Goal: Task Accomplishment & Management: Manage account settings

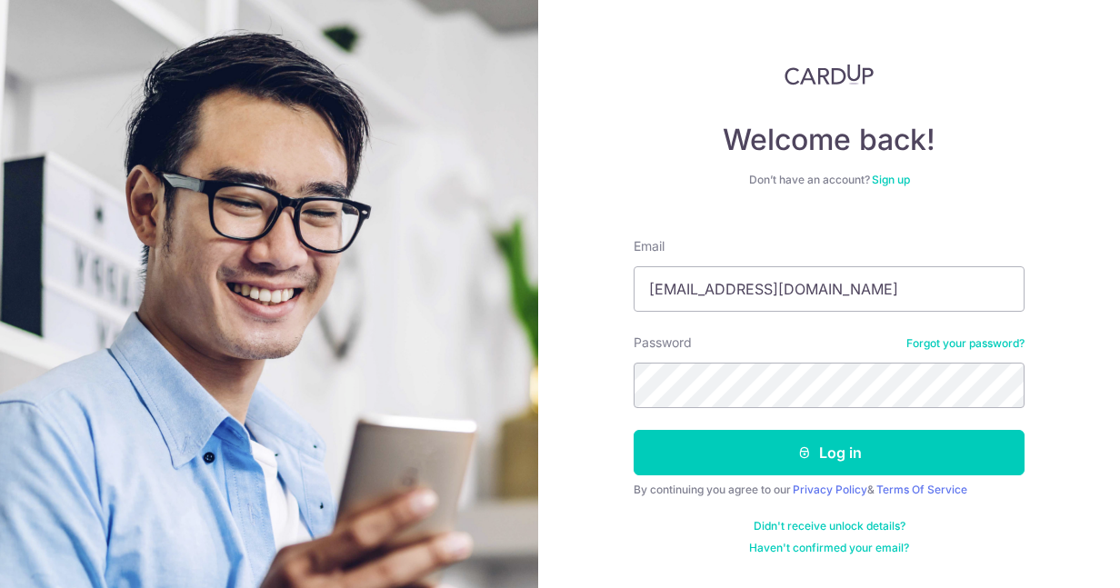
type input "[EMAIL_ADDRESS][DOMAIN_NAME]"
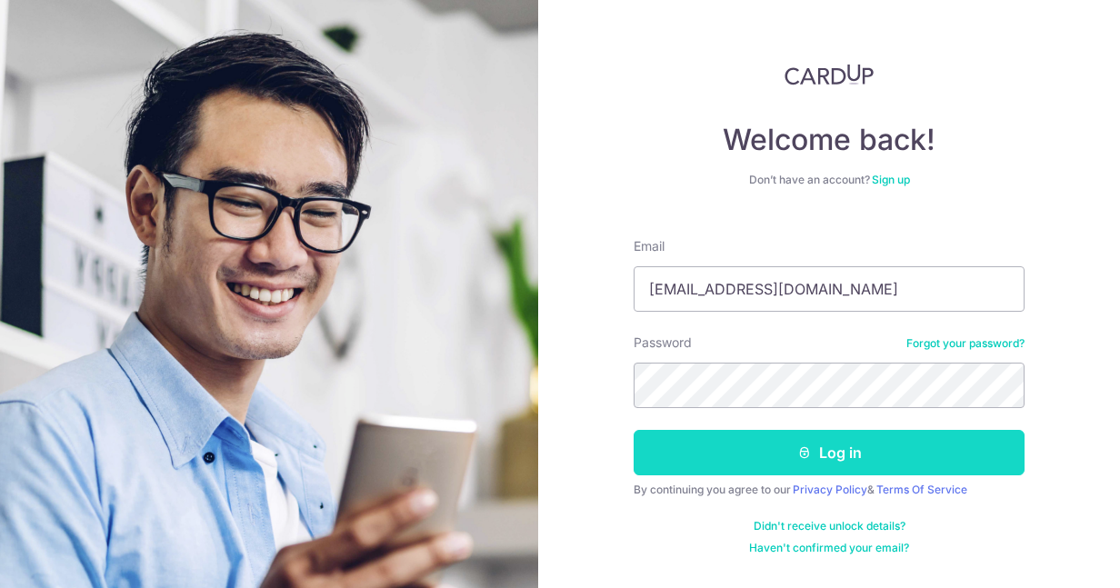
click at [766, 450] on button "Log in" at bounding box center [829, 452] width 391 height 45
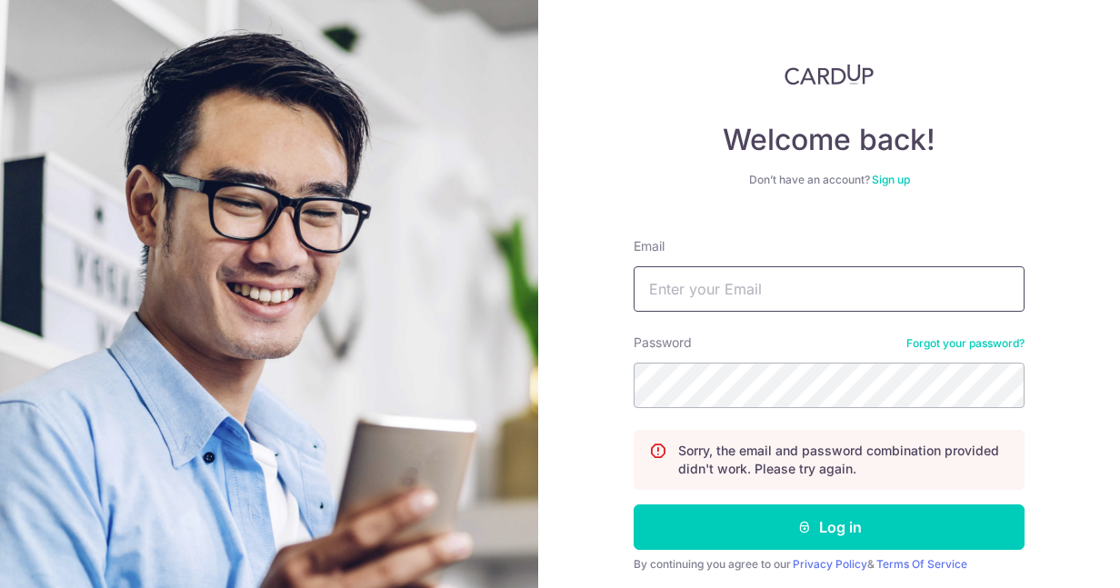
click at [776, 298] on input "Email" at bounding box center [829, 288] width 391 height 45
type input "bosecondensation@gmail.com"
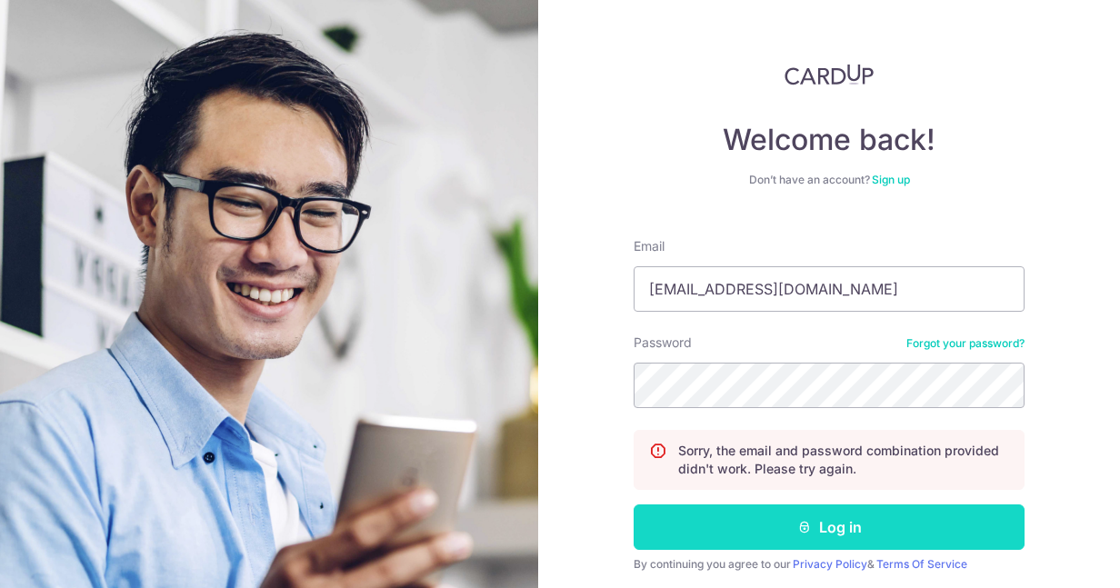
click at [762, 530] on button "Log in" at bounding box center [829, 527] width 391 height 45
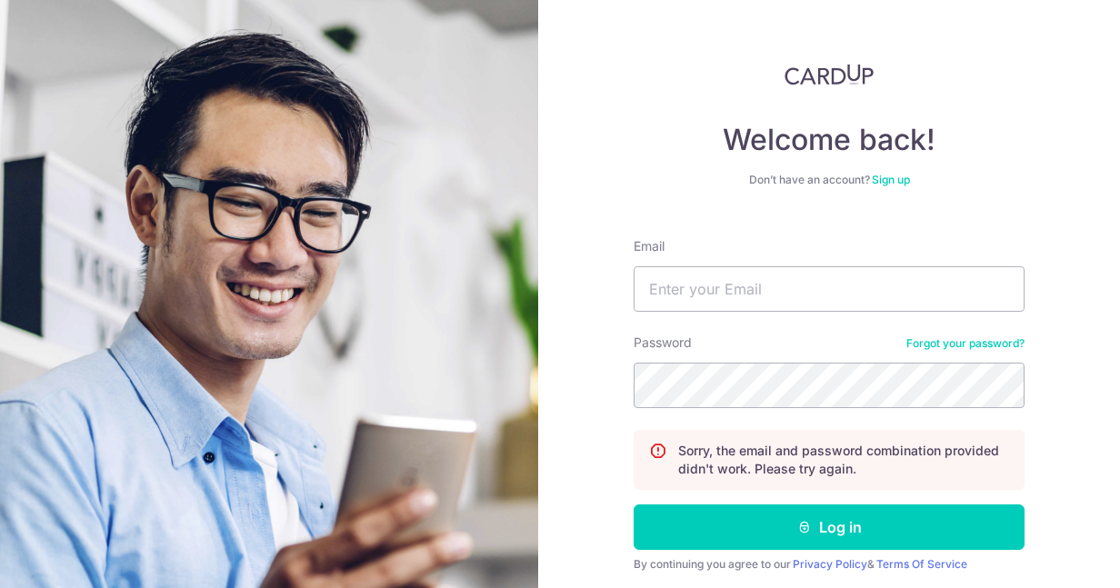
click at [945, 349] on link "Forgot your password?" at bounding box center [966, 344] width 118 height 15
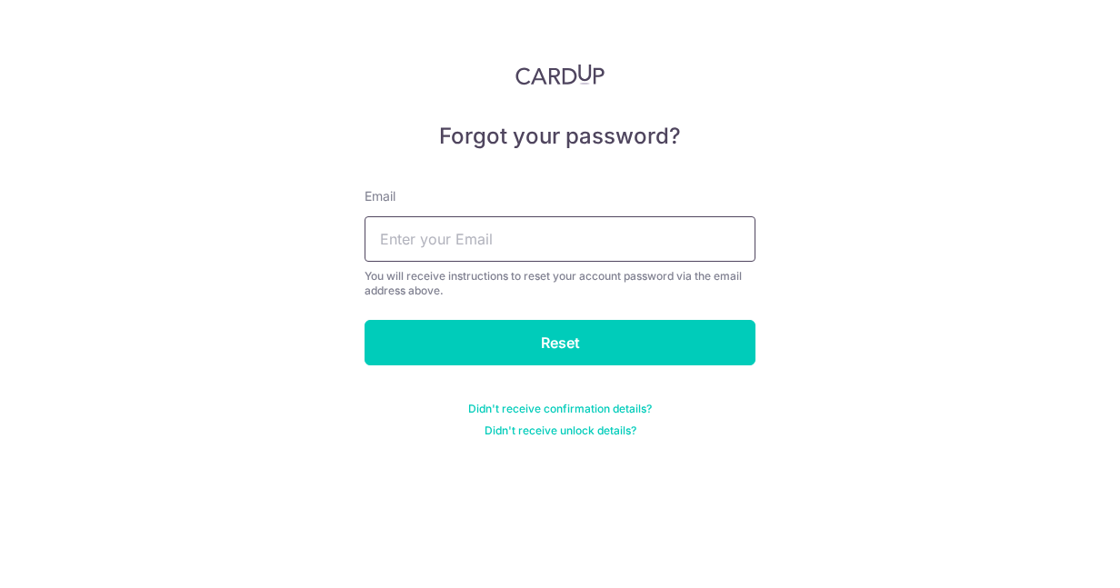
click at [525, 236] on input "text" at bounding box center [560, 238] width 391 height 45
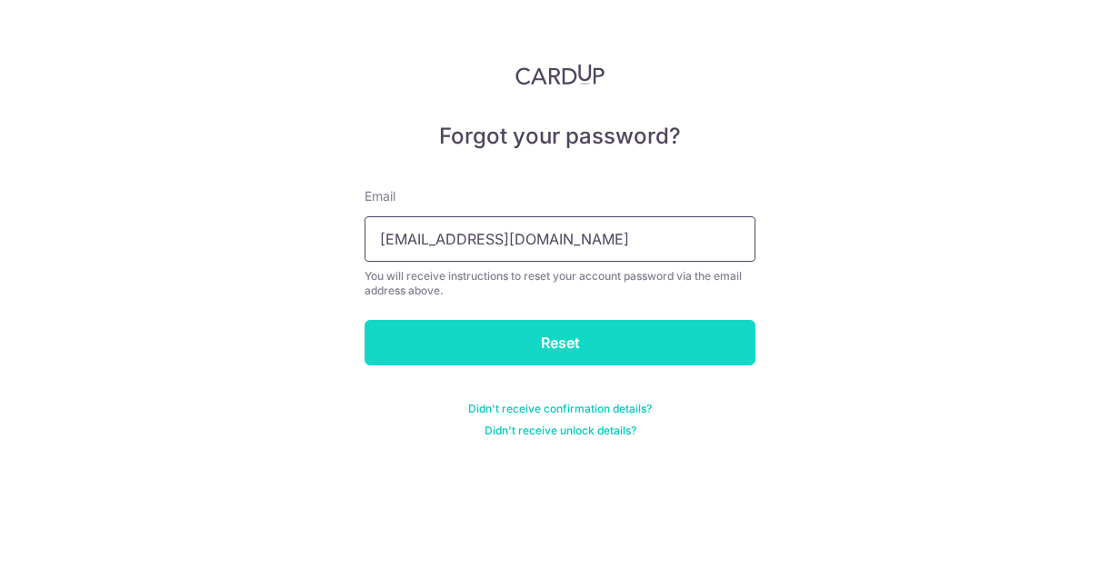
type input "bosecondensation@gmail.com"
click at [474, 341] on input "Reset" at bounding box center [560, 342] width 391 height 45
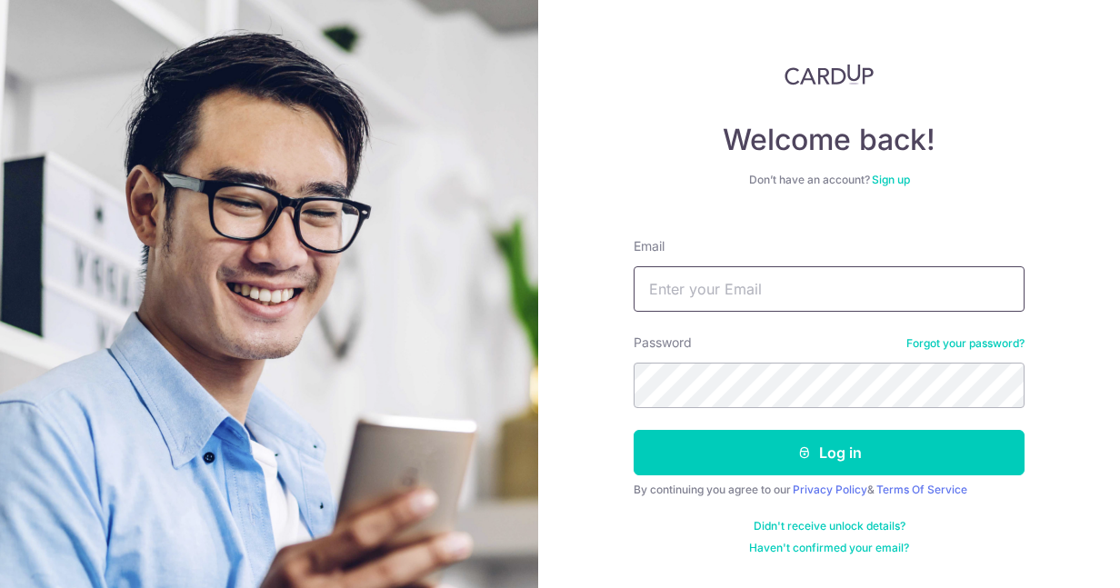
paste input "[EMAIL_ADDRESS][DOMAIN_NAME]"
click at [763, 288] on input "[EMAIL_ADDRESS][DOMAIN_NAME]" at bounding box center [829, 288] width 391 height 45
type input "[EMAIL_ADDRESS][DOMAIN_NAME]"
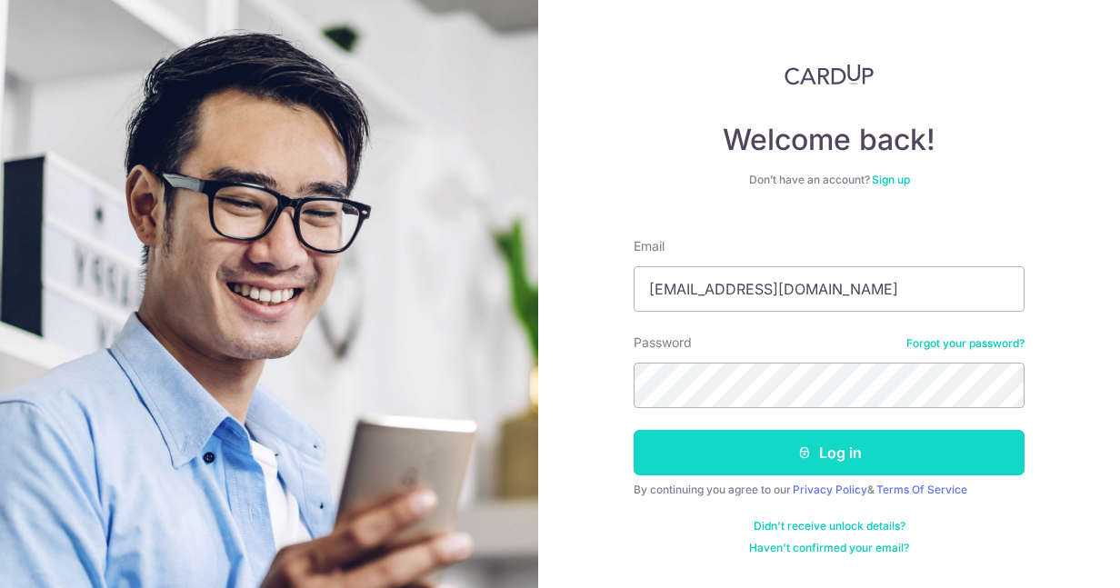
click at [832, 456] on button "Log in" at bounding box center [829, 452] width 391 height 45
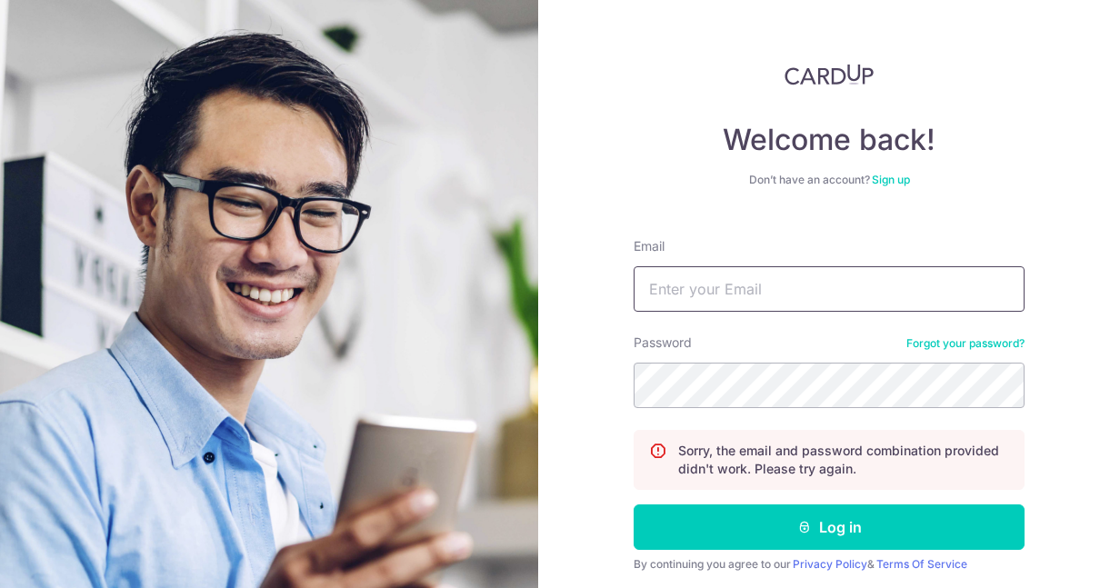
paste input "[EMAIL_ADDRESS][DOMAIN_NAME]"
click at [847, 292] on input "shigeru2015trade@gmail.com" at bounding box center [829, 288] width 391 height 45
type input "shigeru2015trade@gmail.com"
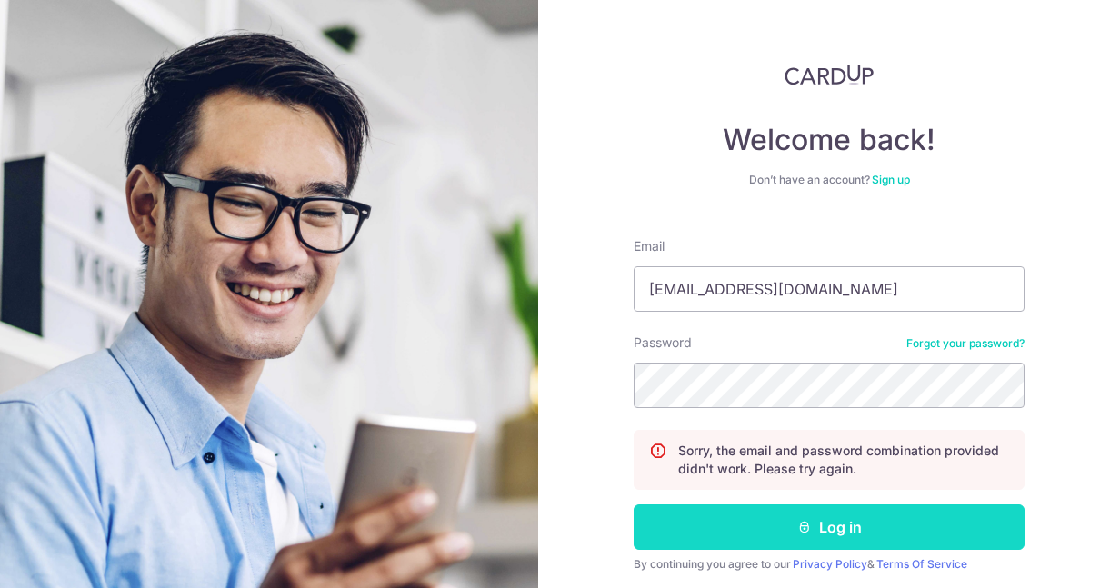
click at [774, 530] on button "Log in" at bounding box center [829, 527] width 391 height 45
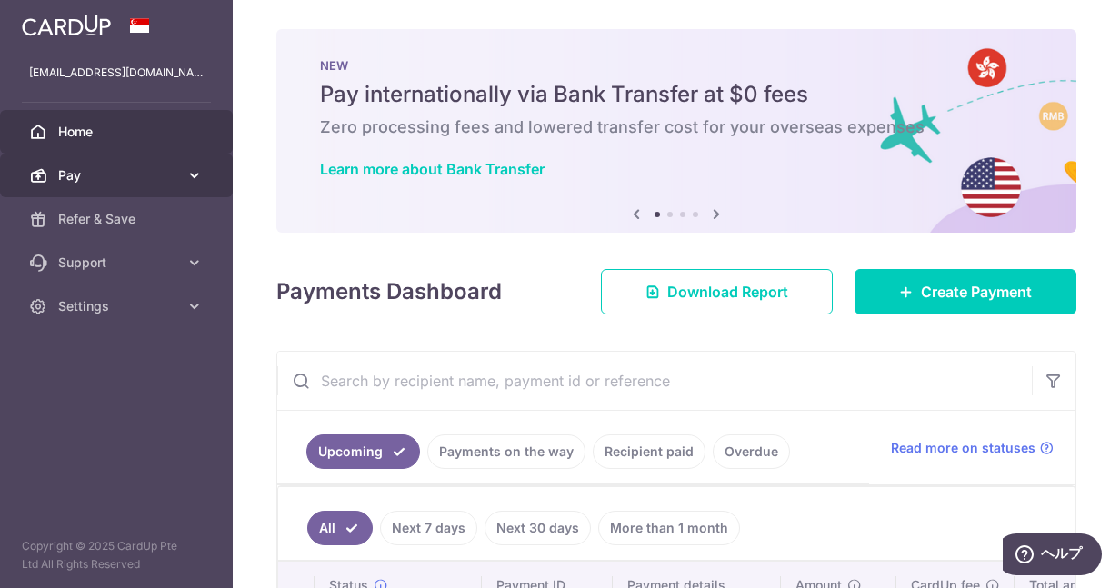
click at [166, 176] on span "Pay" at bounding box center [118, 175] width 120 height 18
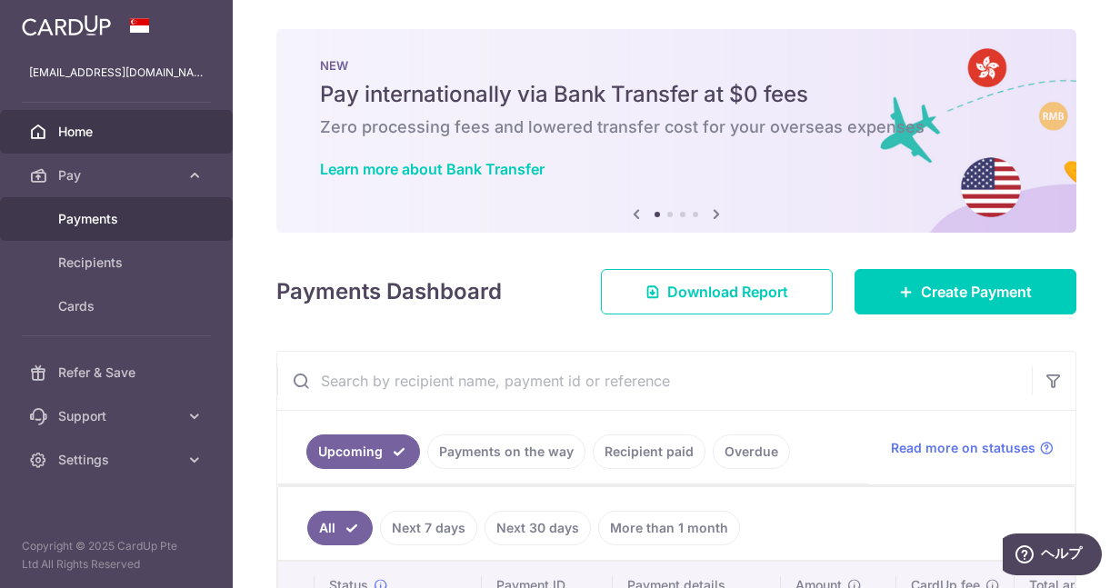
click at [136, 214] on span "Payments" at bounding box center [118, 219] width 120 height 18
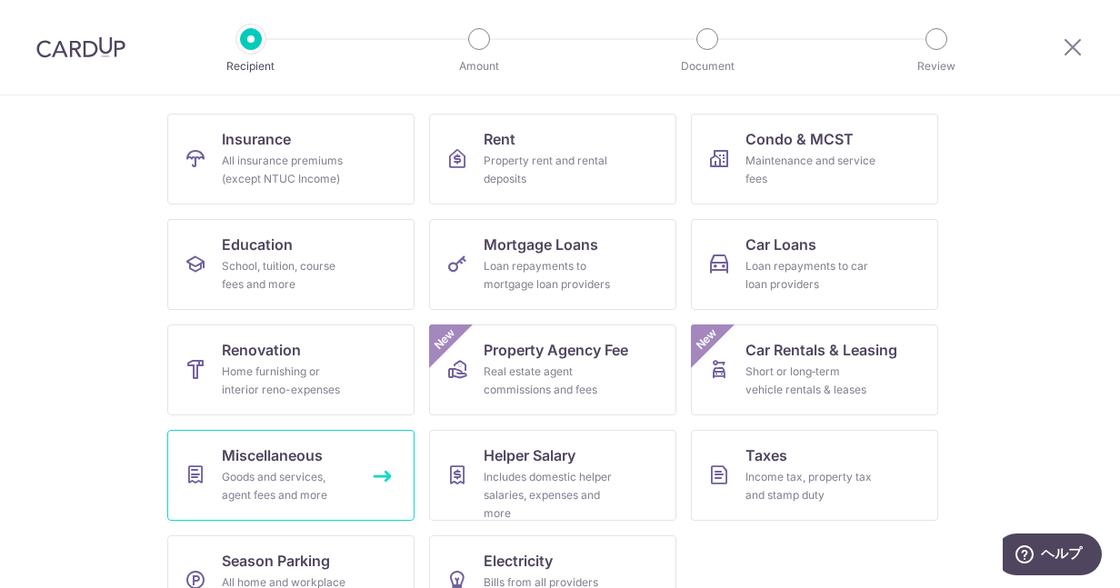
scroll to position [225, 0]
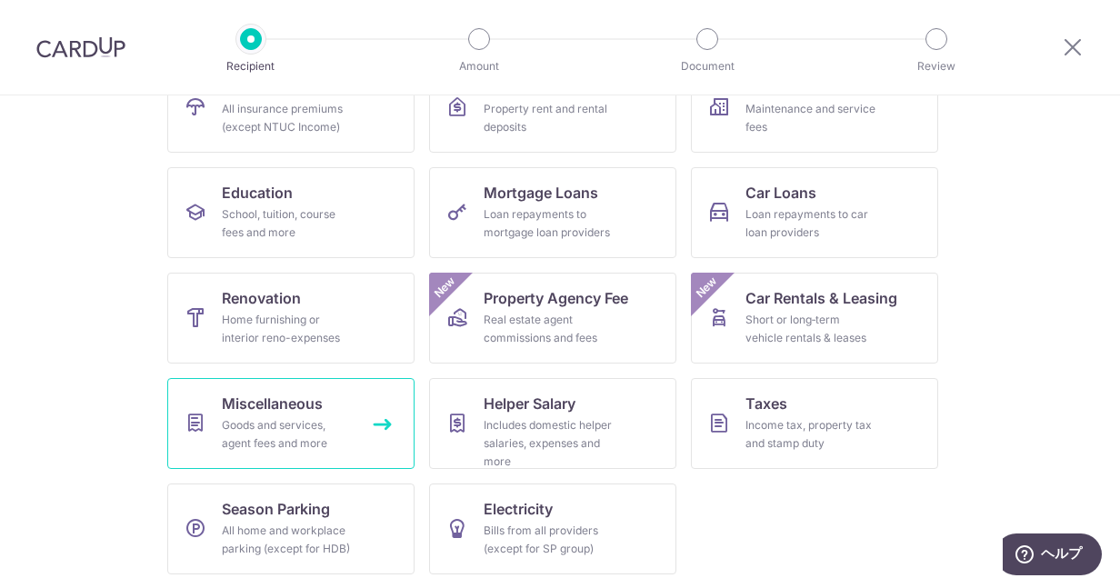
click at [312, 423] on div "Goods and services, agent fees and more" at bounding box center [287, 435] width 131 height 36
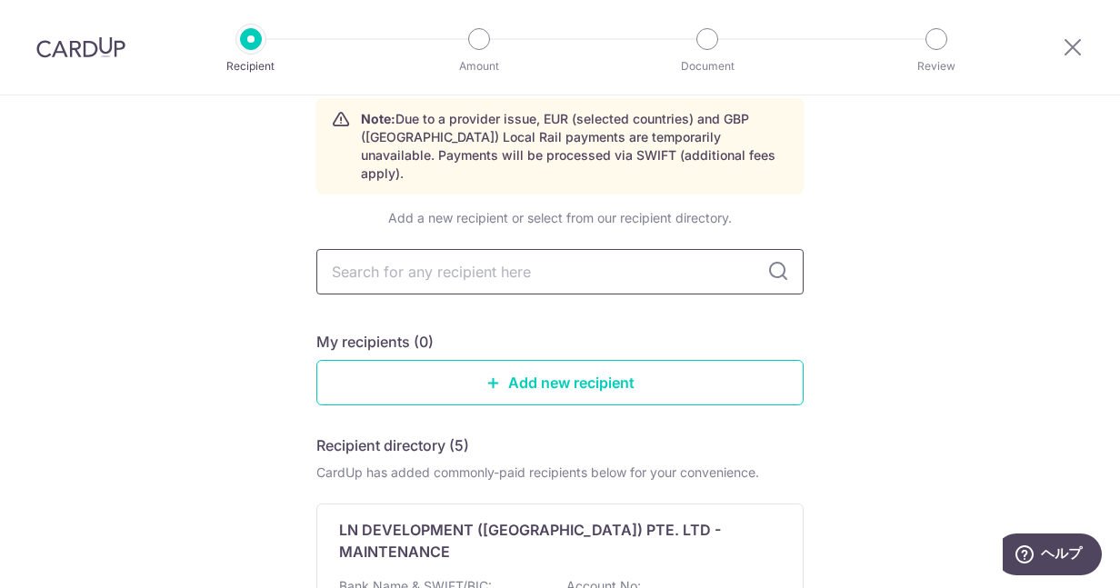
scroll to position [82, 0]
click at [492, 252] on input "text" at bounding box center [560, 270] width 487 height 45
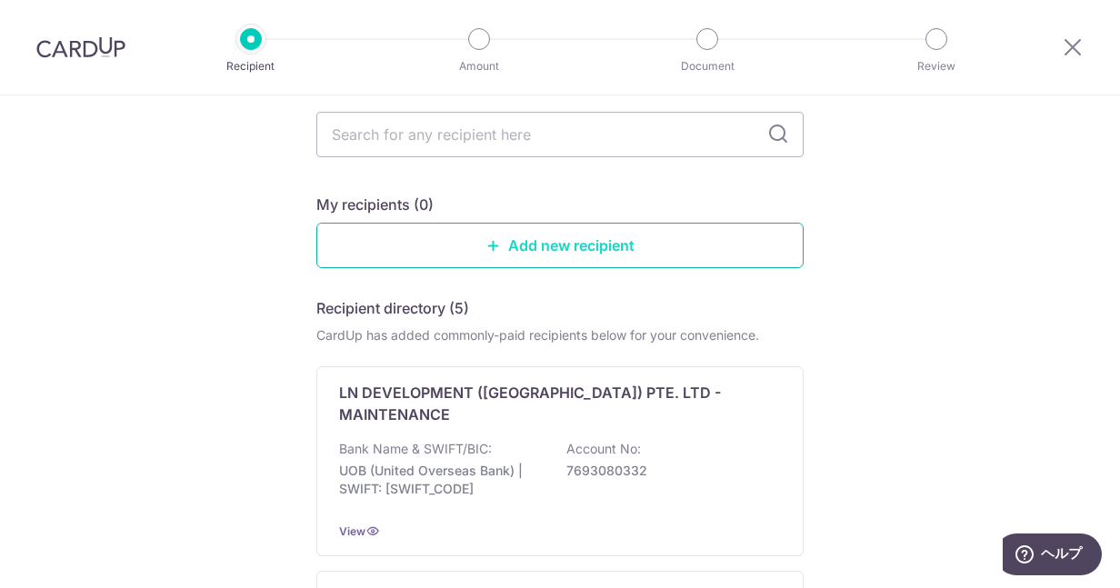
click at [525, 223] on link "Add new recipient" at bounding box center [560, 245] width 487 height 45
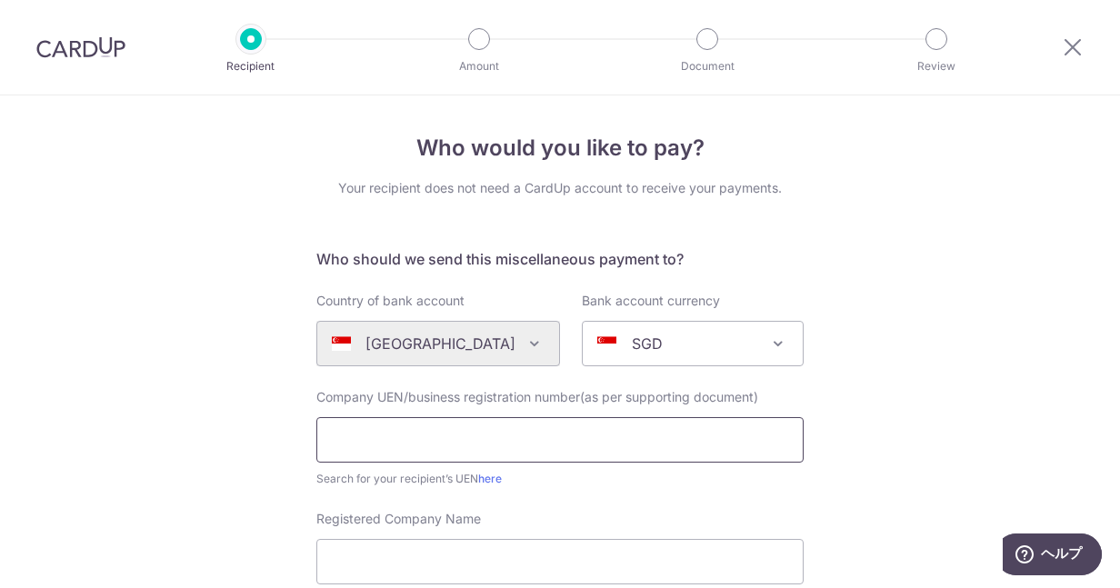
click at [447, 441] on input "text" at bounding box center [560, 439] width 487 height 45
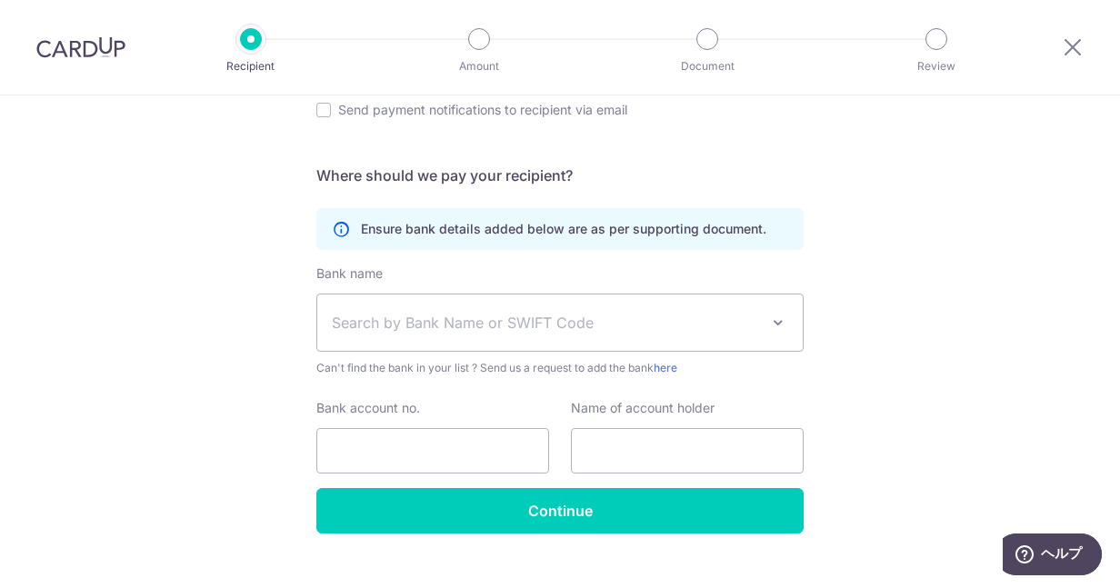
scroll to position [634, 0]
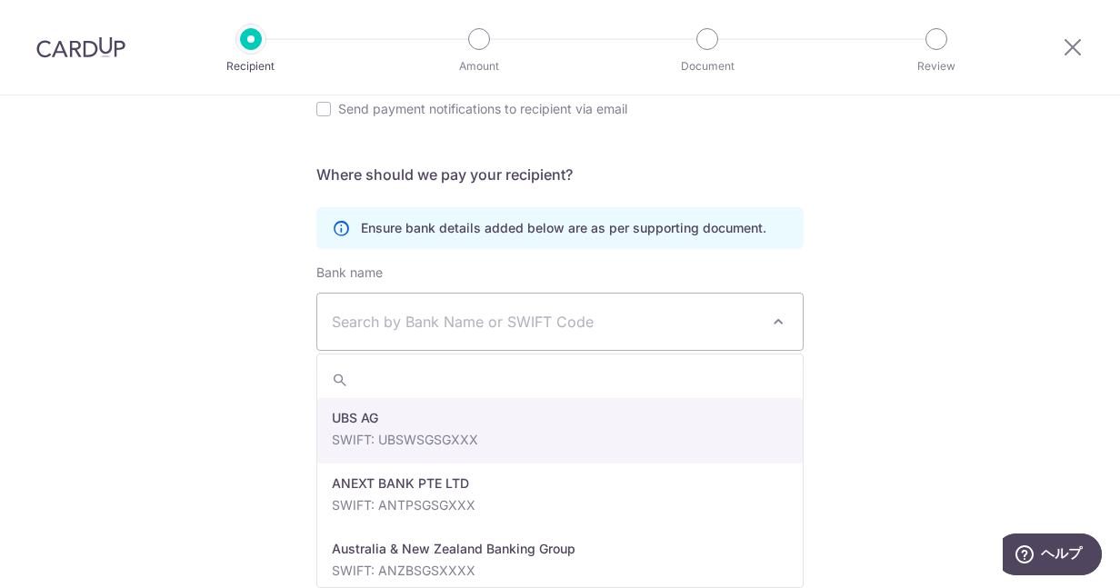
click at [458, 317] on span "Search by Bank Name or SWIFT Code" at bounding box center [545, 322] width 427 height 22
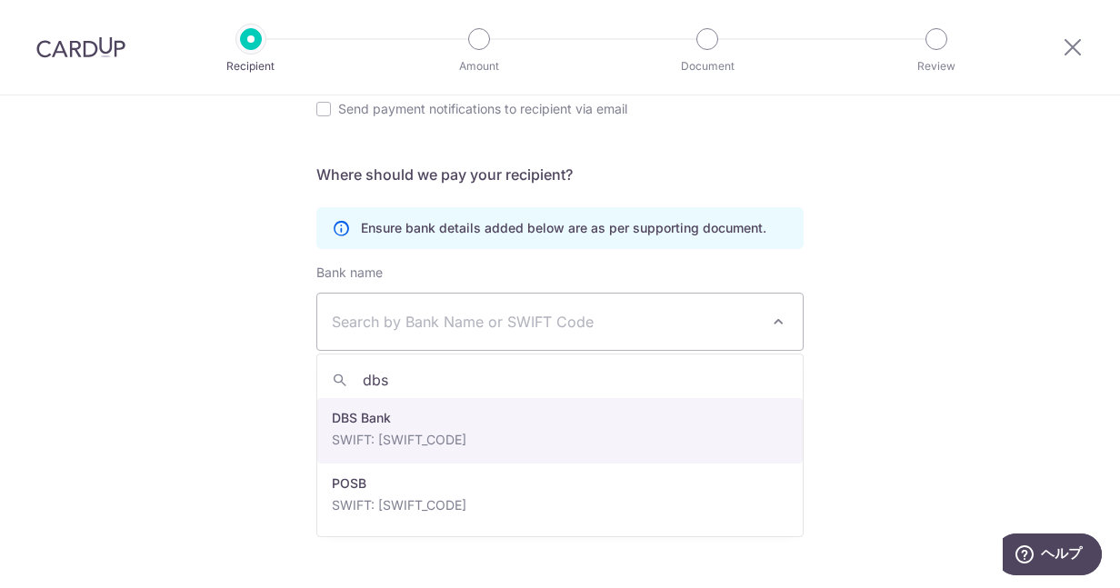
type input "dbs"
select select "6"
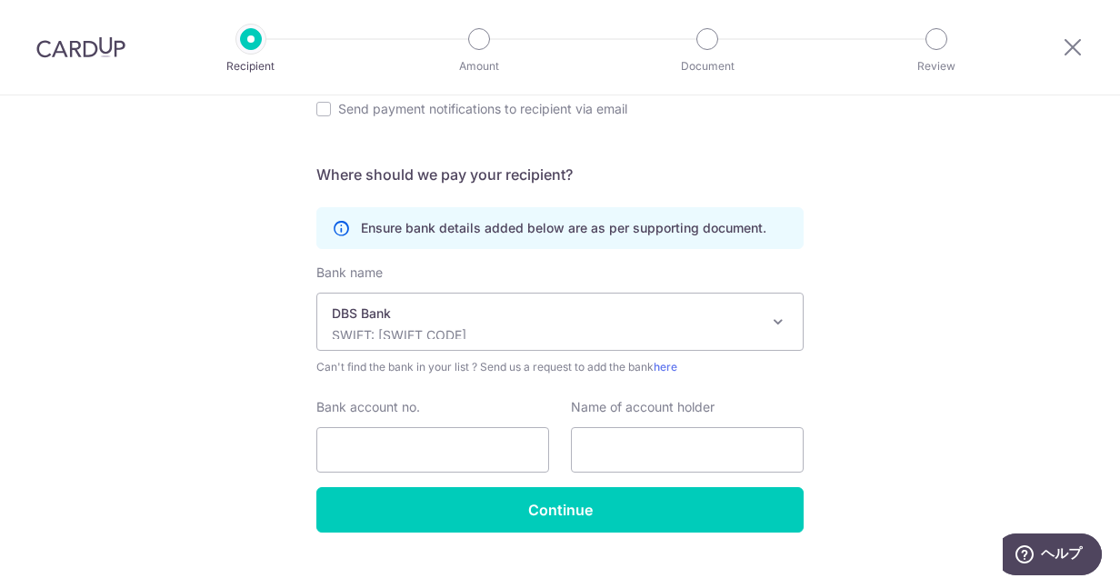
scroll to position [662, 0]
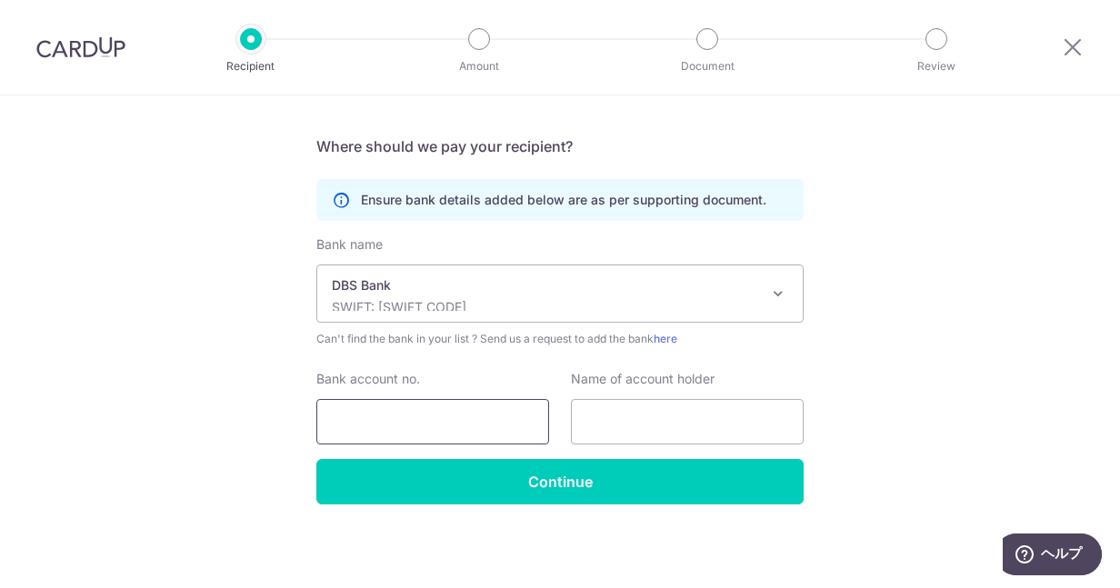
click at [401, 421] on input "Bank account no." at bounding box center [433, 421] width 233 height 45
type input "0486017182"
type input "[PERSON_NAME]"
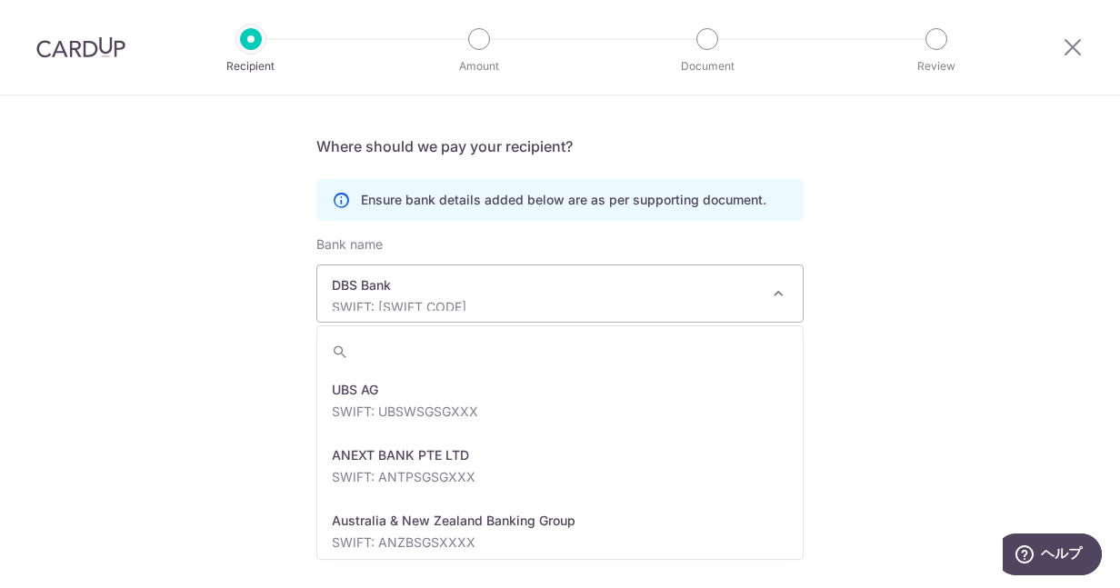
scroll to position [1506, 0]
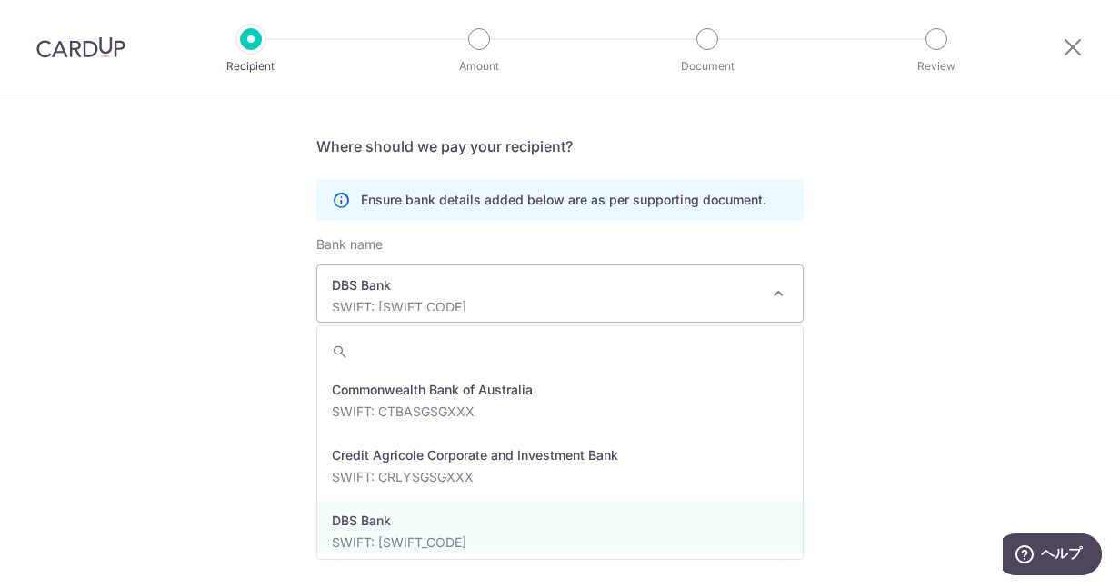
click at [468, 306] on p "SWIFT: [SWIFT_CODE]" at bounding box center [545, 307] width 427 height 18
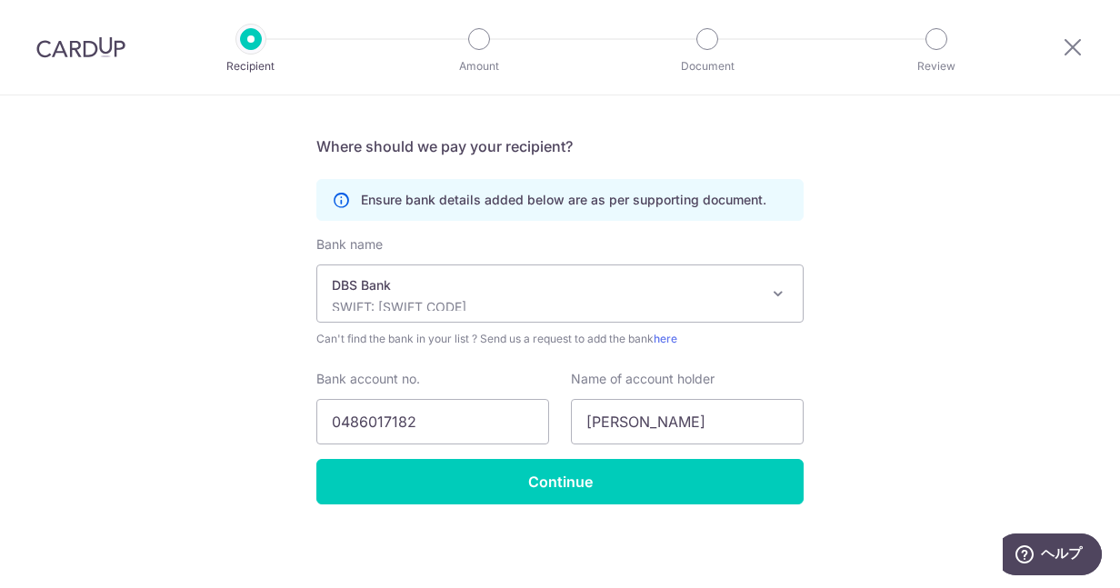
click at [256, 341] on div "Who would you like to pay? Your recipient does not need a CardUp account to rec…" at bounding box center [560, 11] width 1120 height 1157
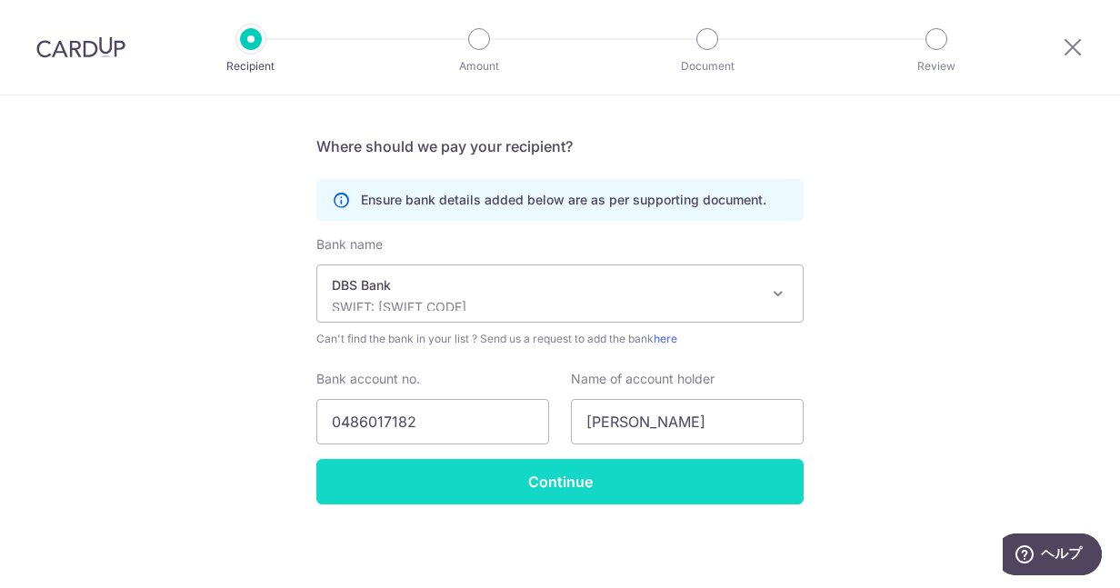
click at [572, 477] on input "Continue" at bounding box center [560, 481] width 487 height 45
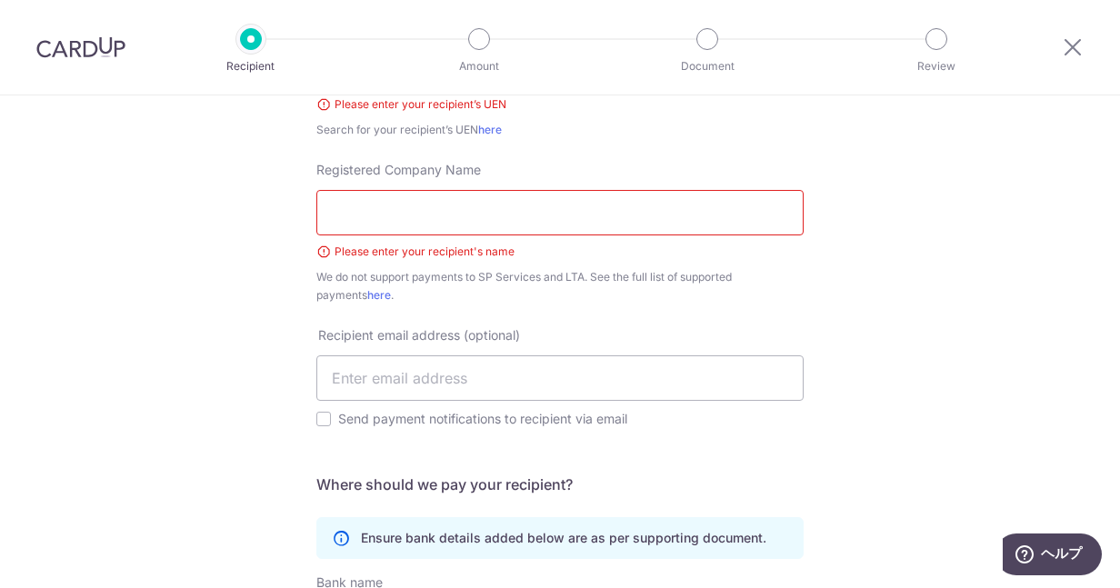
click at [512, 214] on input "Registered Company Name" at bounding box center [560, 212] width 487 height 45
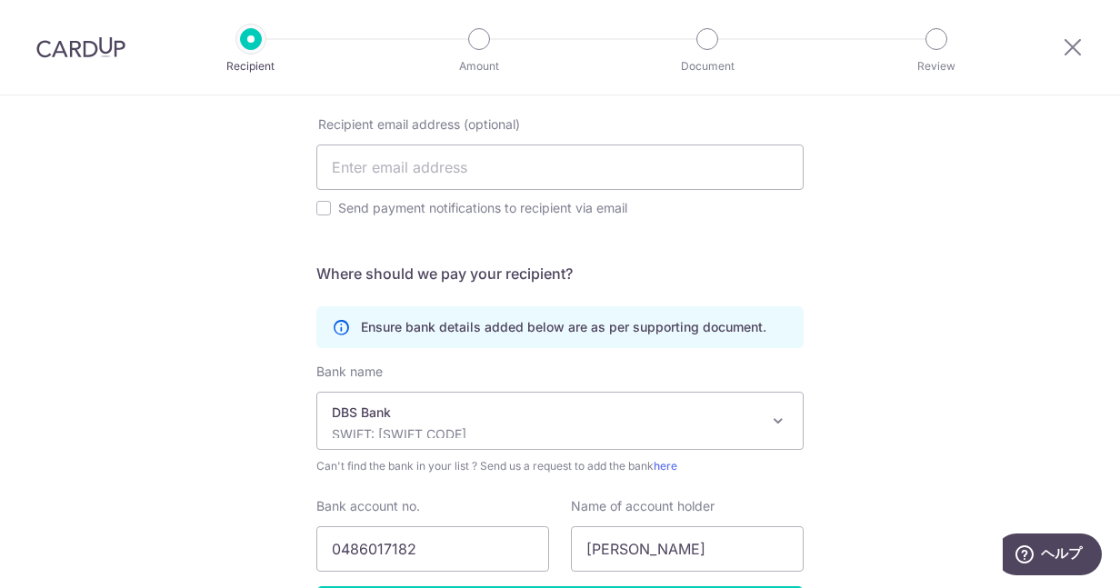
scroll to position [713, 0]
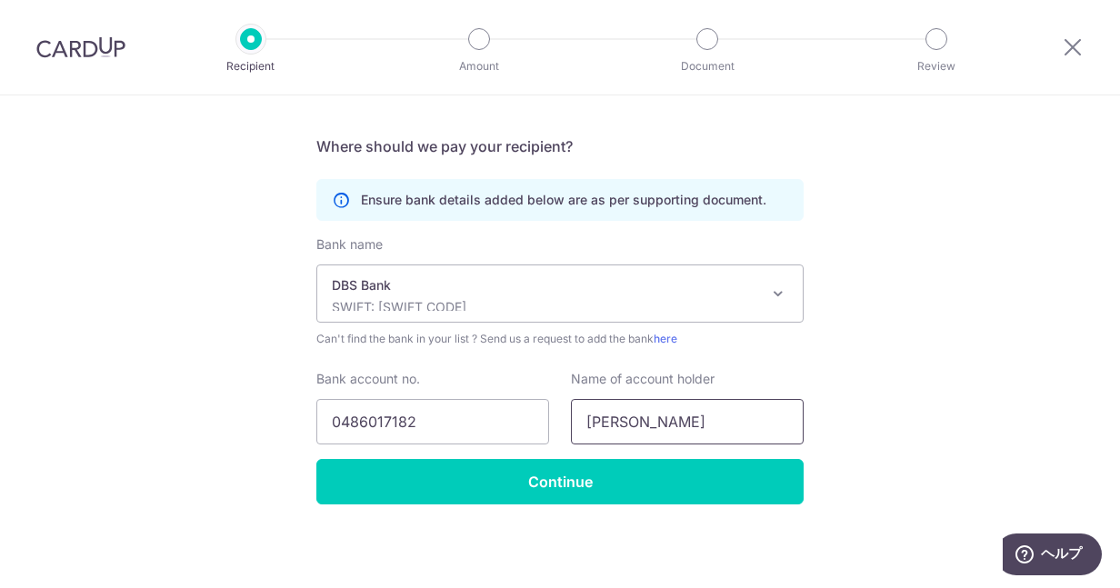
click at [698, 420] on input "Nazree Bin Masowari" at bounding box center [687, 421] width 233 height 45
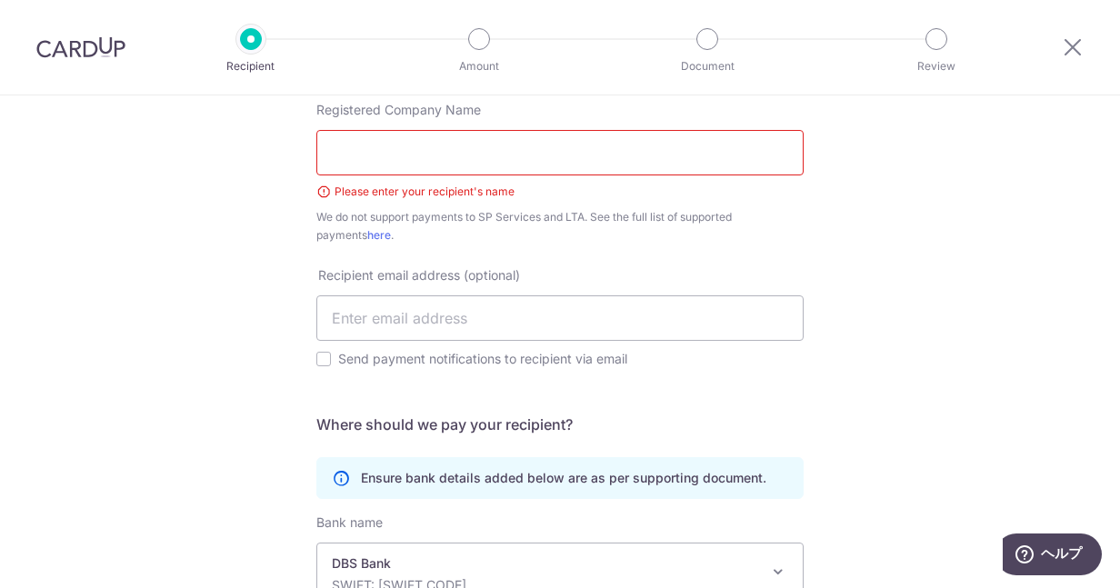
scroll to position [397, 0]
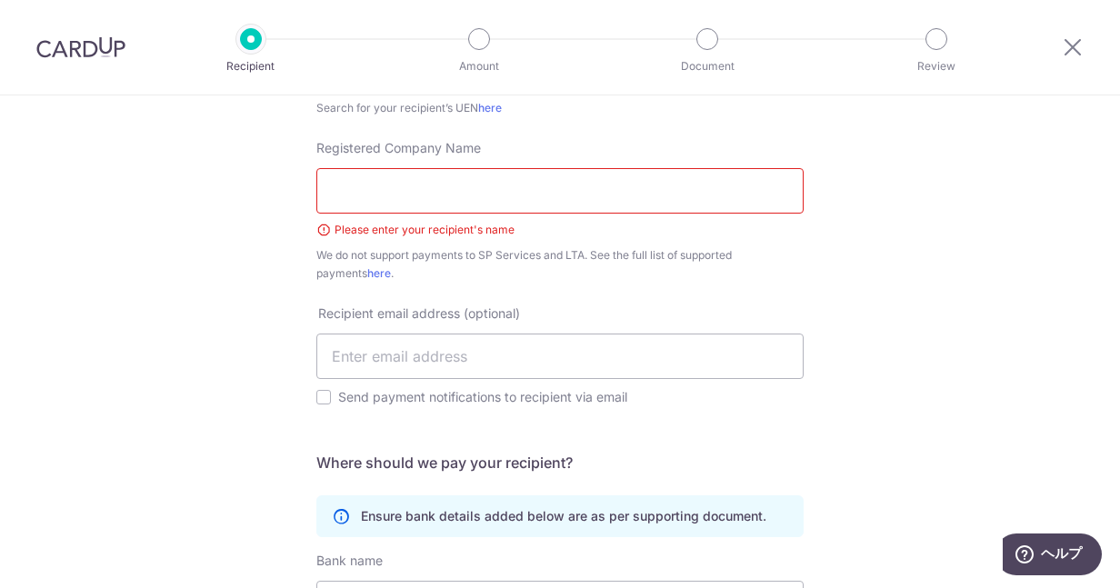
click at [565, 176] on input "Registered Company Name" at bounding box center [560, 190] width 487 height 45
paste input "Nazree Bin Masowari"
type input "Nazree Bin Masowari"
click at [553, 268] on div "We do not support payments to SP Services and LTA. See the full list of support…" at bounding box center [560, 264] width 487 height 36
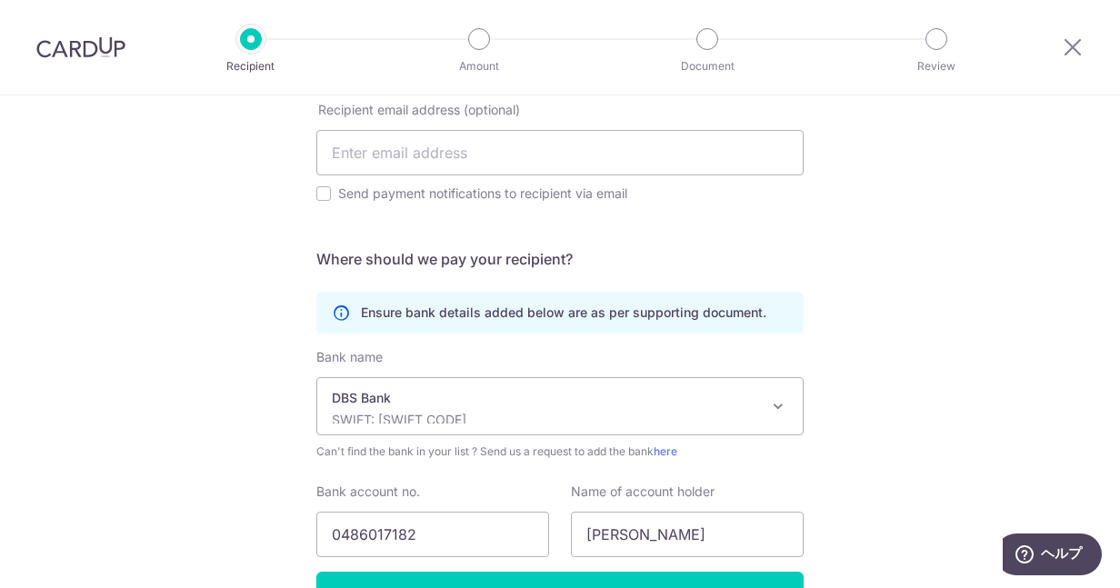
scroll to position [713, 0]
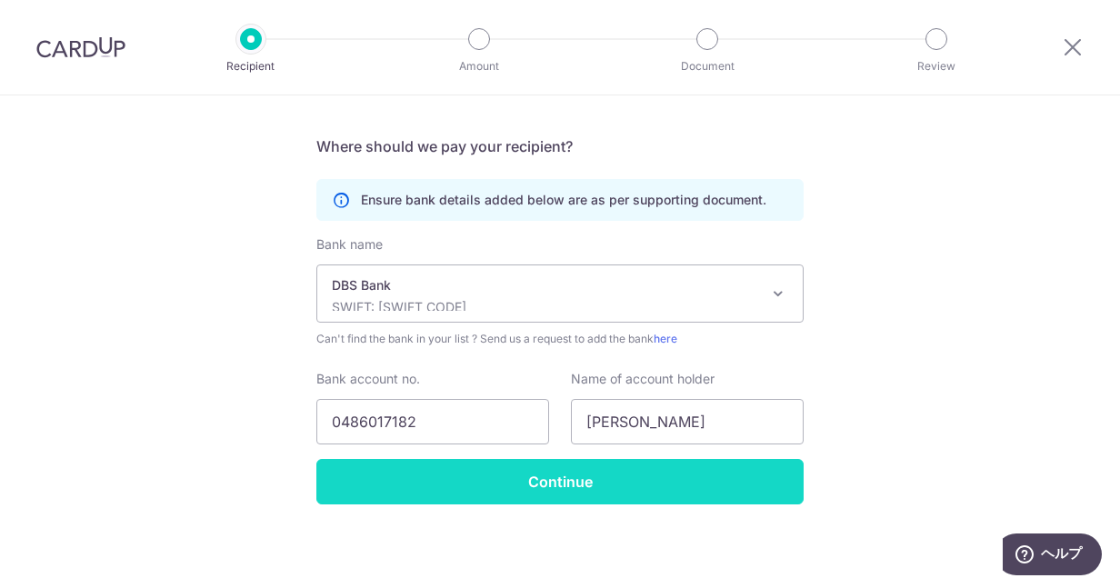
click at [591, 476] on input "Continue" at bounding box center [560, 481] width 487 height 45
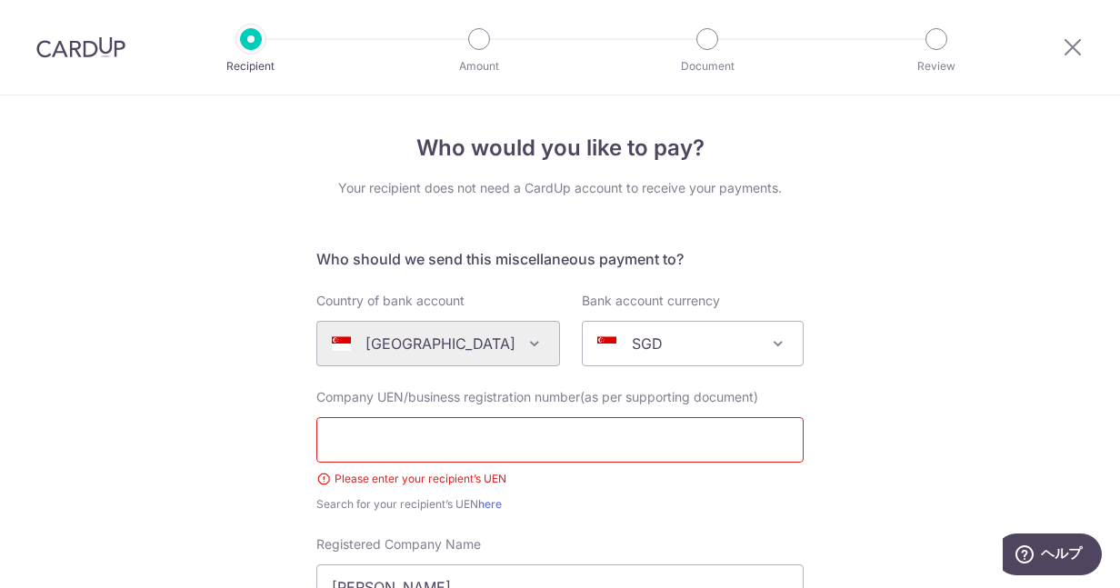
click at [91, 37] on img at bounding box center [80, 47] width 89 height 22
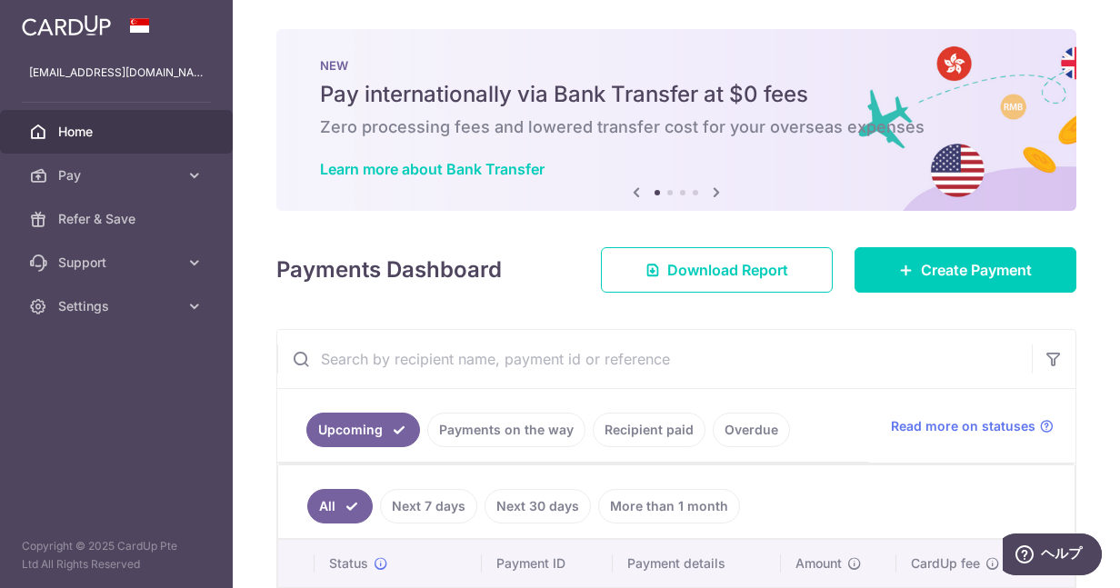
click at [1040, 219] on div "× Pause Schedule Pause all future payments in this series Pause just this one p…" at bounding box center [677, 294] width 888 height 588
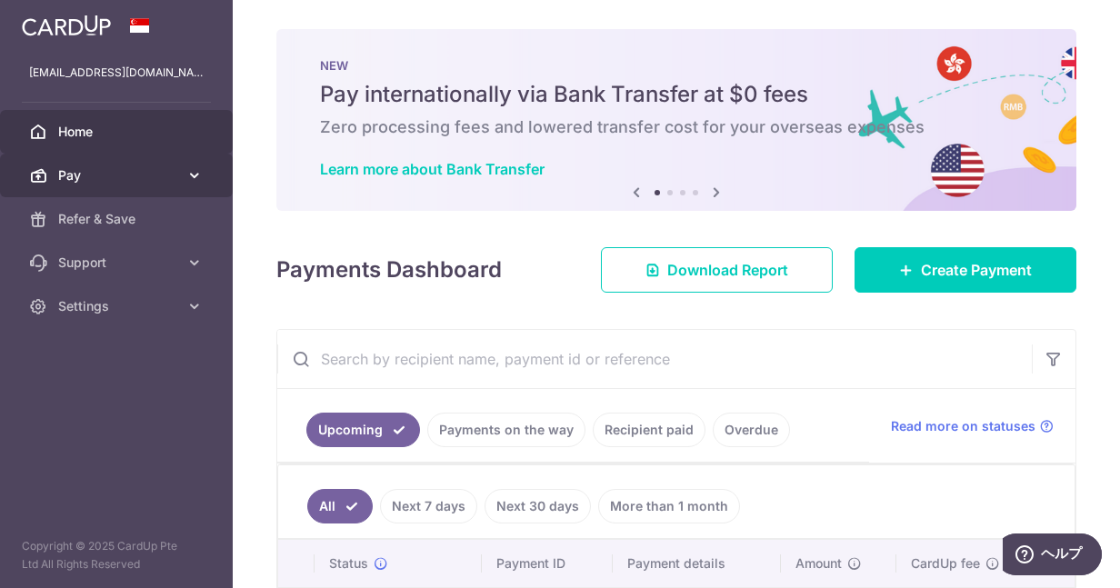
click at [176, 177] on span "Pay" at bounding box center [118, 175] width 120 height 18
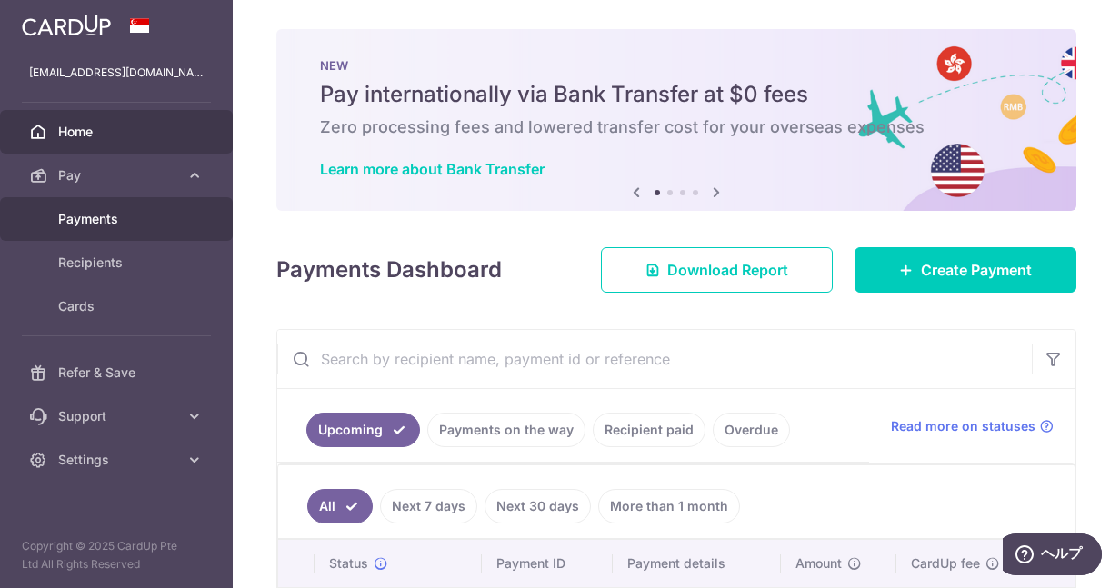
click at [152, 216] on span "Payments" at bounding box center [118, 219] width 120 height 18
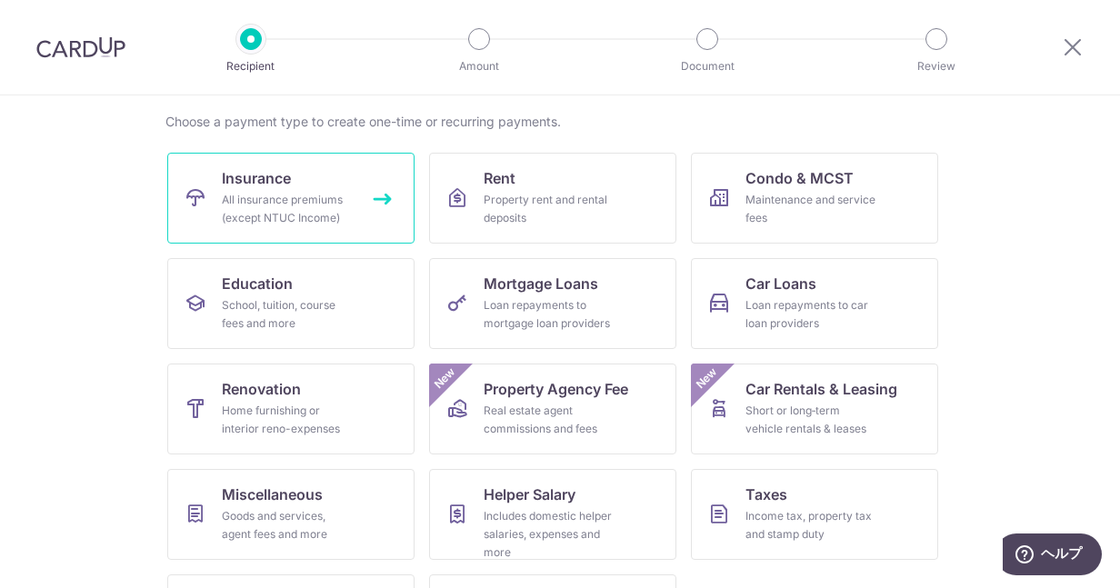
scroll to position [225, 0]
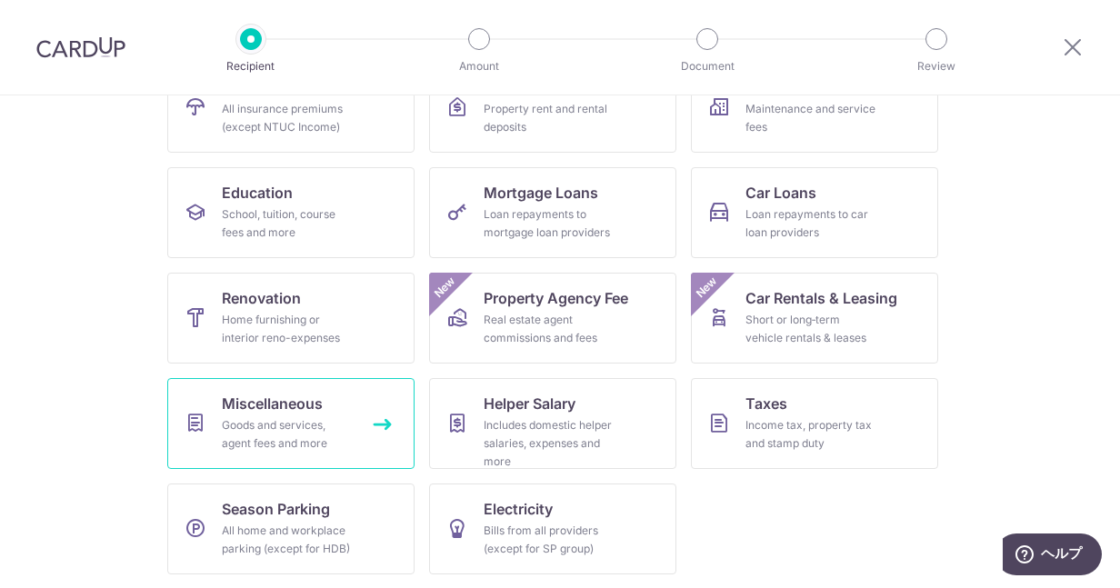
click at [377, 395] on link "Miscellaneous Goods and services, agent fees and more" at bounding box center [290, 423] width 247 height 91
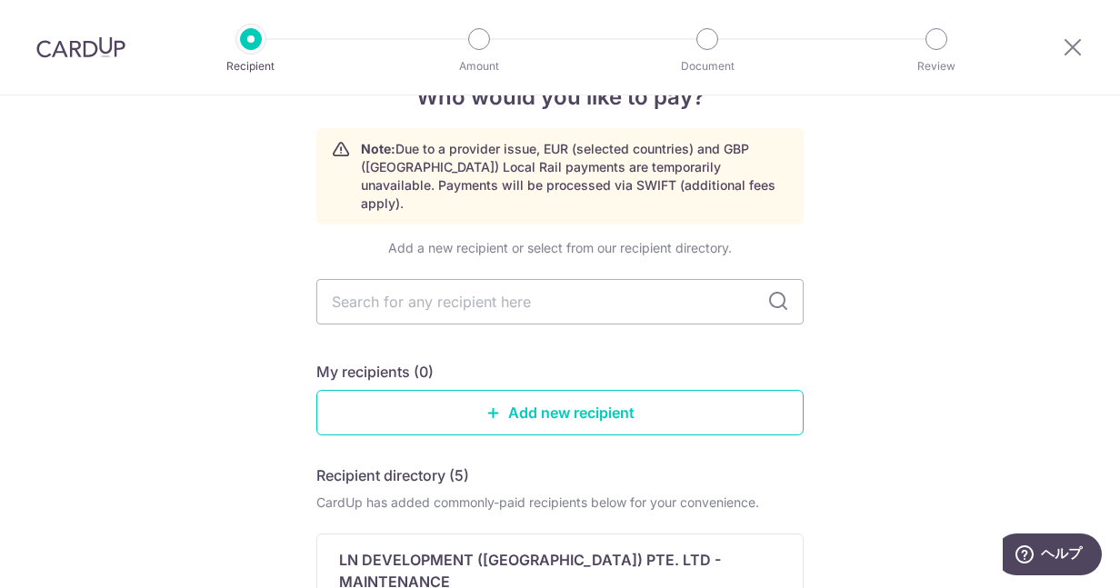
scroll to position [56, 0]
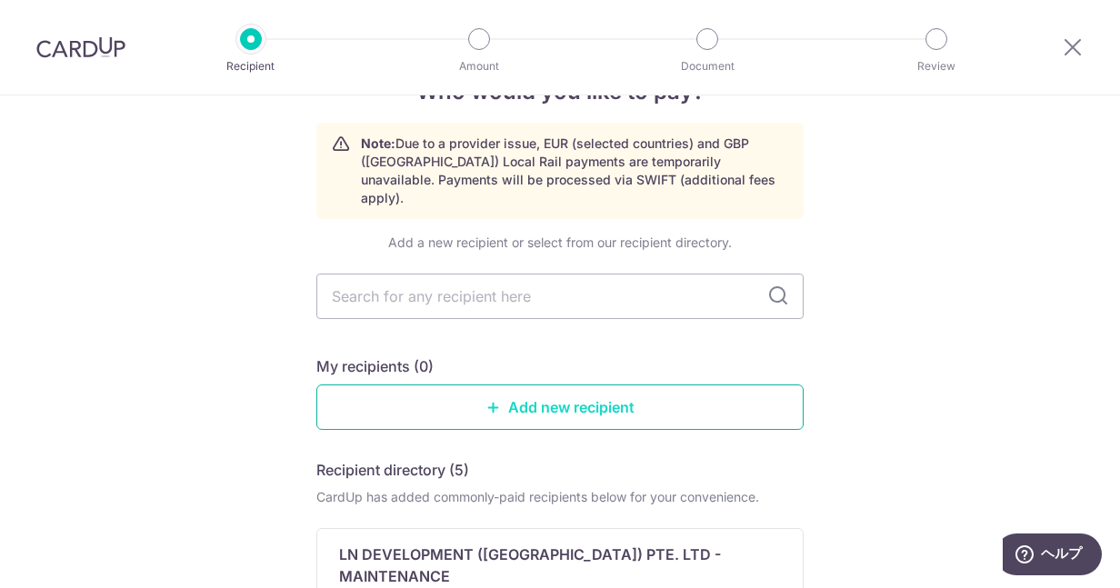
click at [516, 401] on link "Add new recipient" at bounding box center [560, 407] width 487 height 45
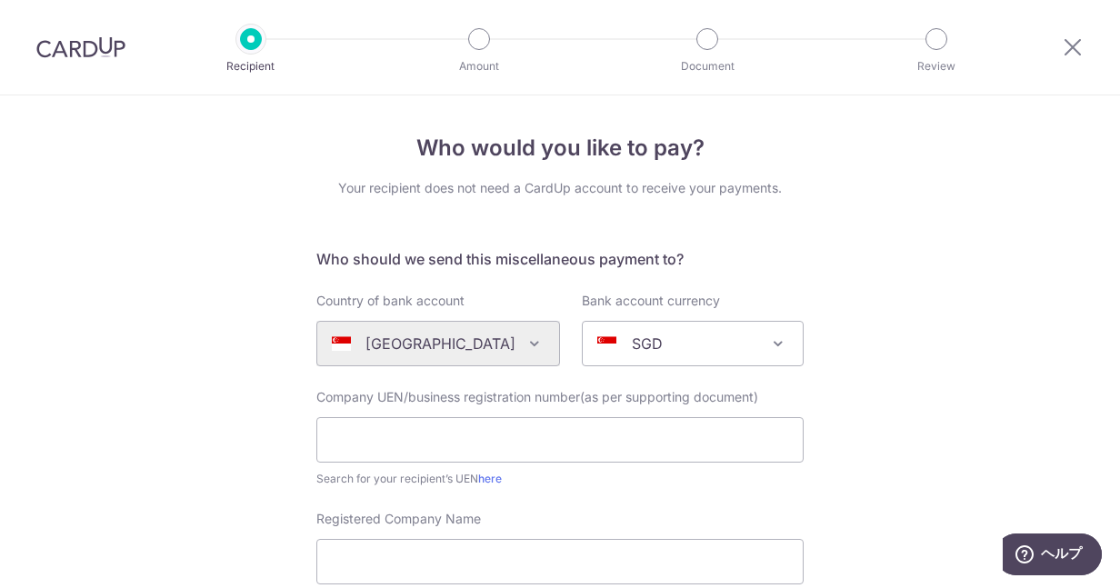
click at [95, 46] on img at bounding box center [80, 47] width 89 height 22
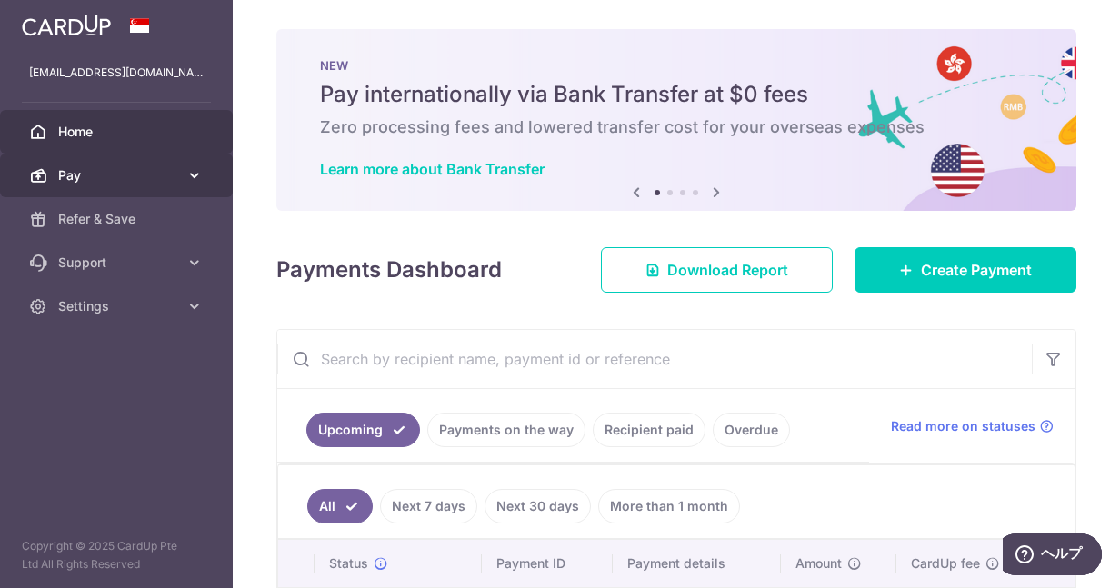
click at [86, 177] on span "Pay" at bounding box center [118, 175] width 120 height 18
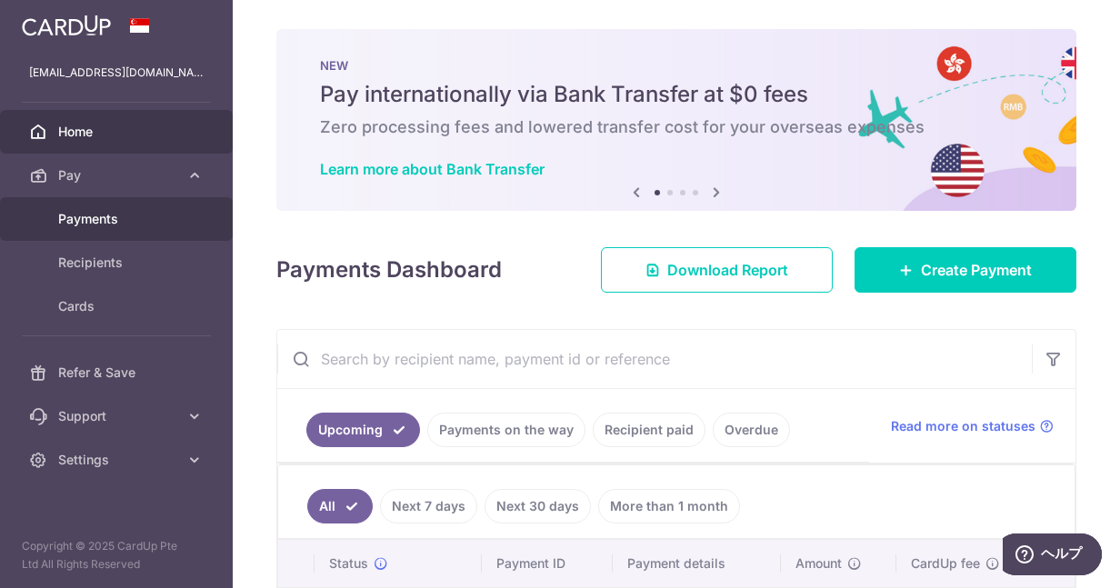
click at [110, 217] on span "Payments" at bounding box center [118, 219] width 120 height 18
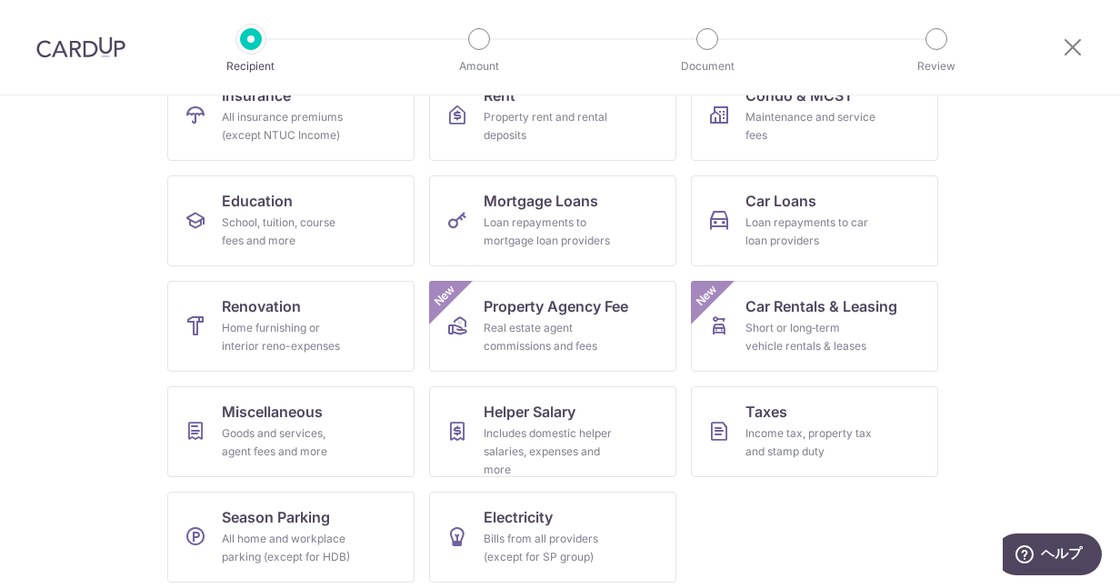
scroll to position [225, 0]
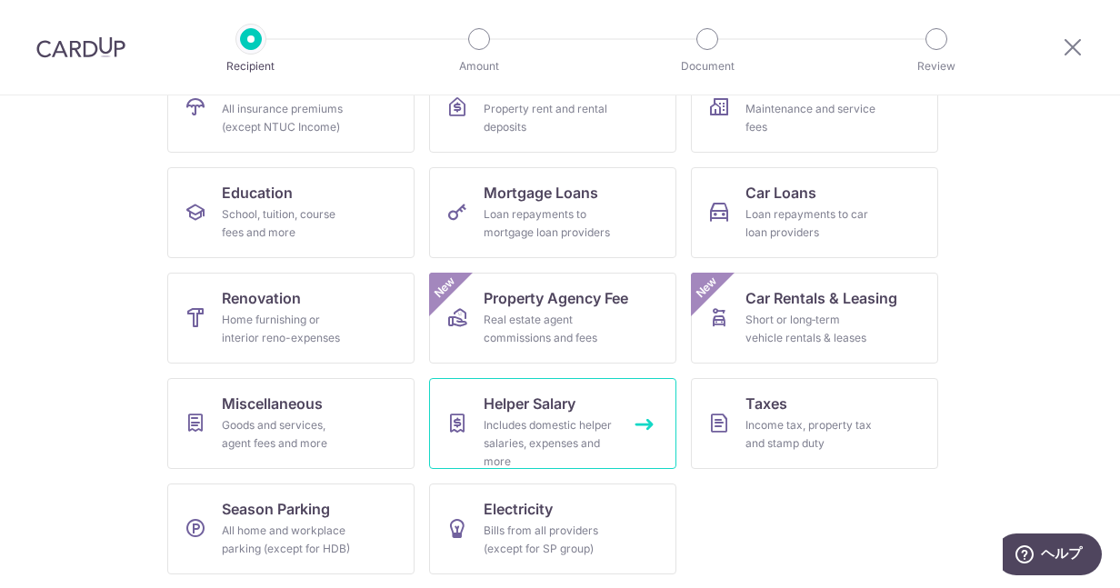
click at [527, 447] on div "Includes domestic helper salaries, expenses and more" at bounding box center [549, 444] width 131 height 55
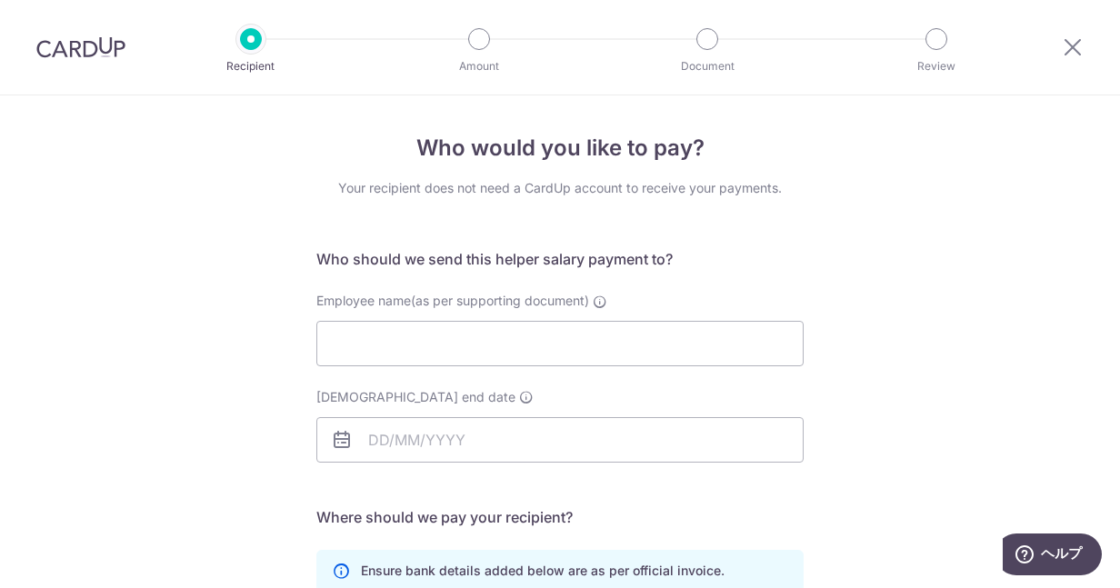
click at [62, 44] on img at bounding box center [80, 47] width 89 height 22
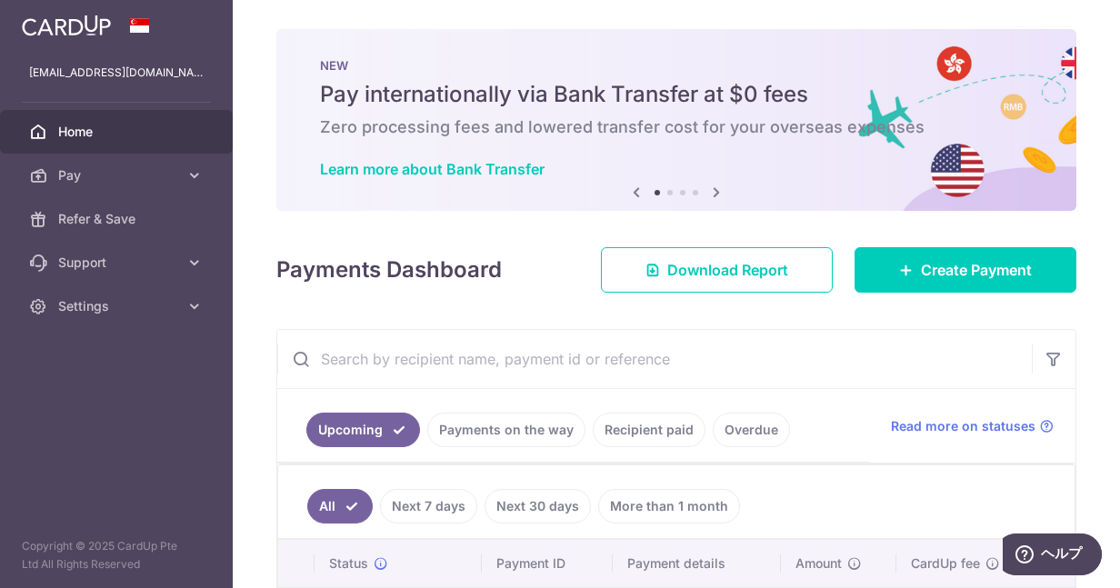
scroll to position [148, 0]
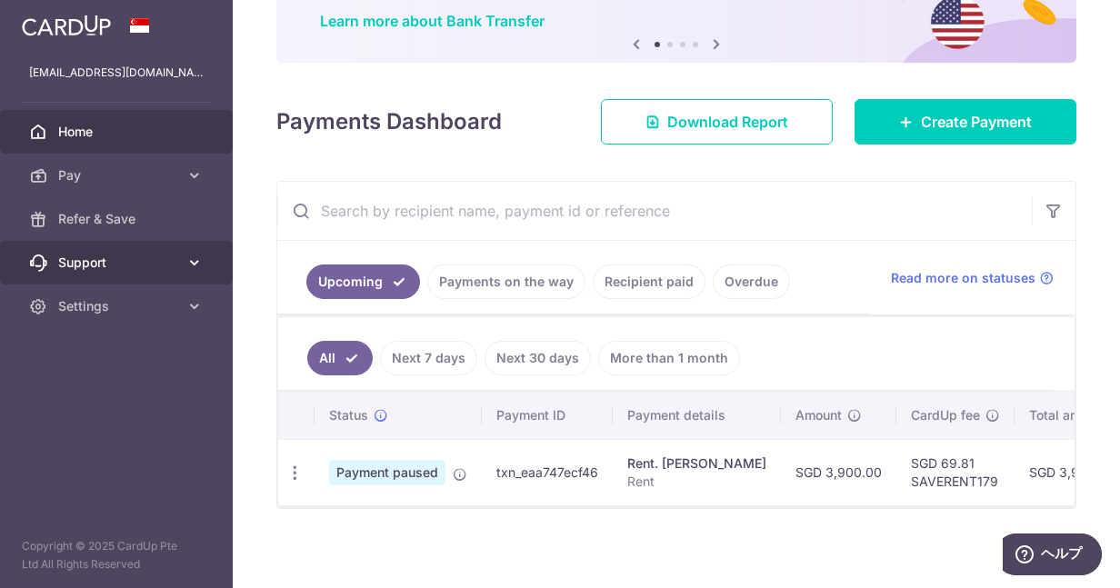
click at [166, 256] on span "Support" at bounding box center [118, 263] width 120 height 18
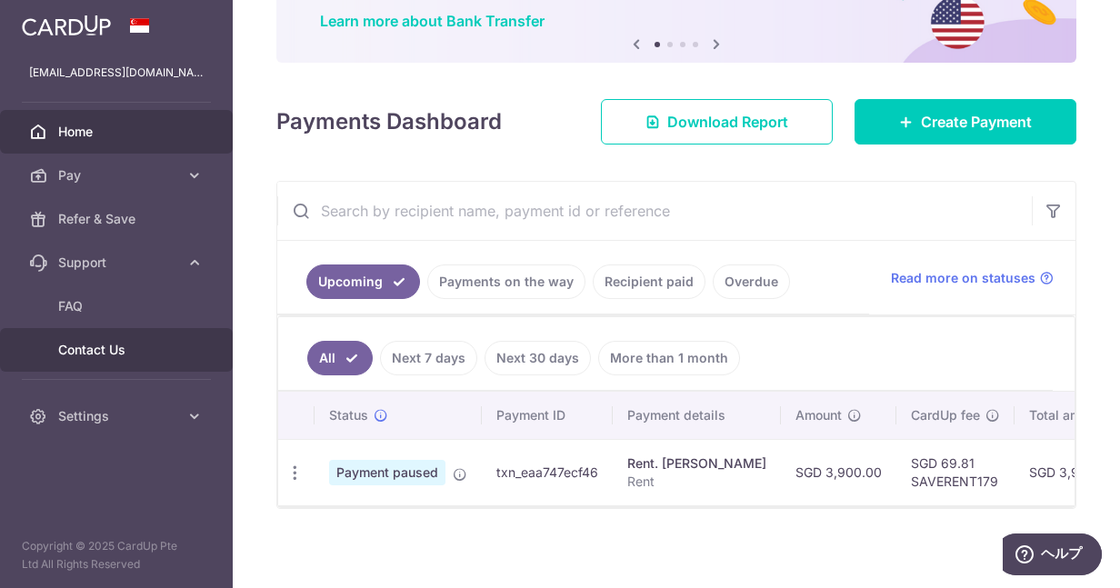
click at [98, 352] on span "Contact Us" at bounding box center [118, 350] width 120 height 18
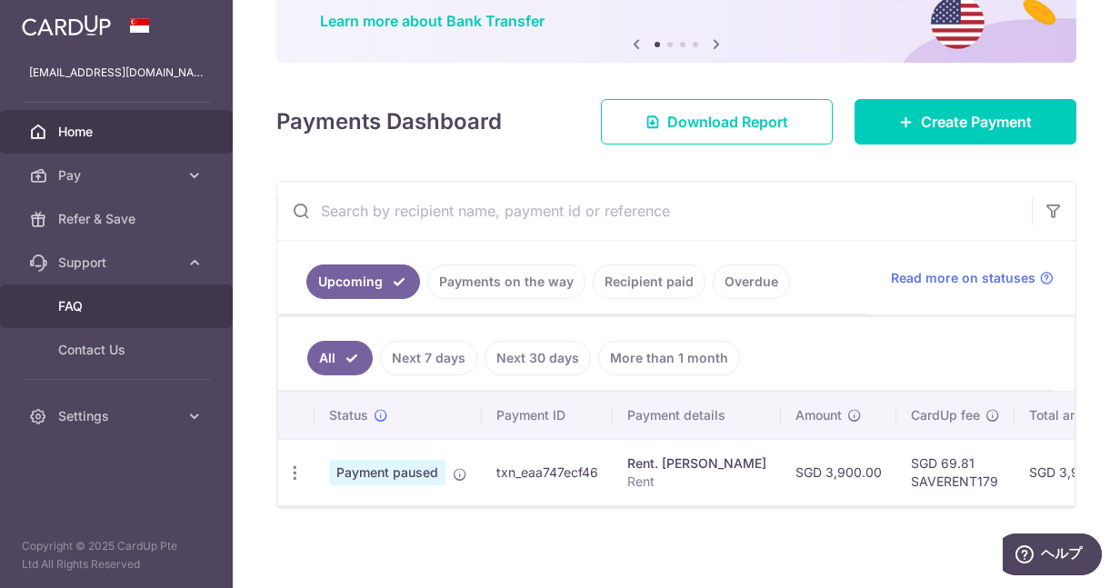
click at [91, 298] on span "FAQ" at bounding box center [118, 306] width 120 height 18
